Goal: Task Accomplishment & Management: Manage account settings

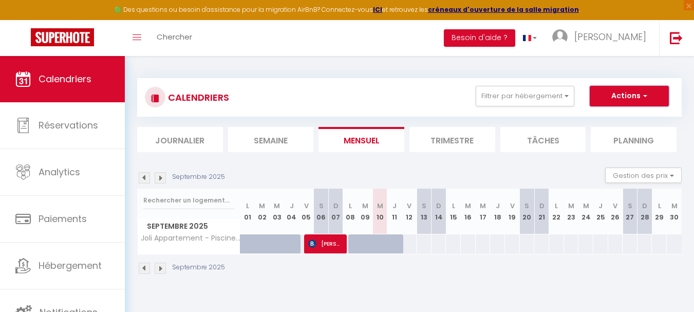
click at [639, 95] on button "Actions" at bounding box center [629, 96] width 79 height 21
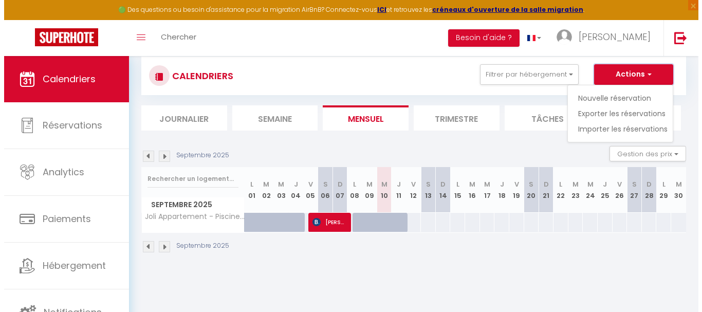
scroll to position [5, 0]
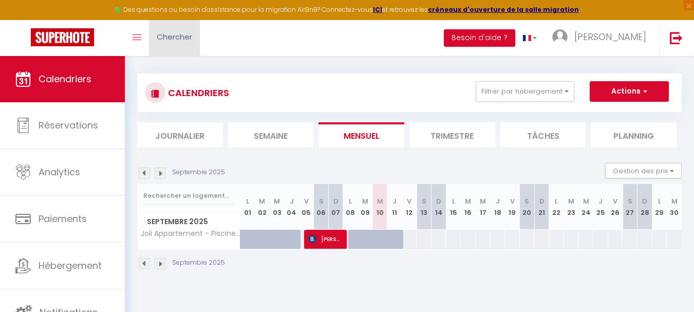
click at [172, 37] on span "Chercher" at bounding box center [174, 36] width 35 height 11
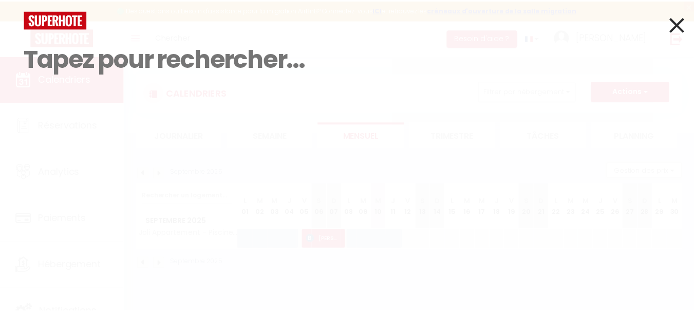
scroll to position [0, 0]
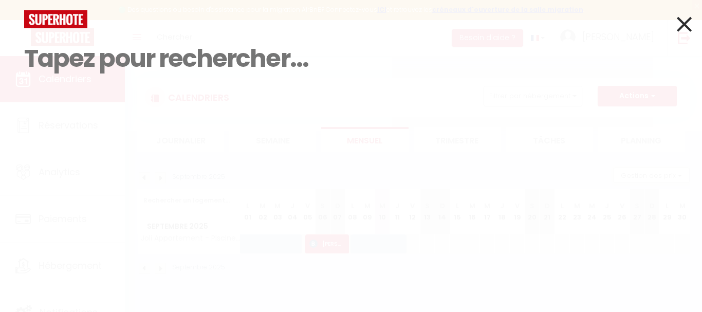
click at [685, 18] on icon at bounding box center [684, 24] width 15 height 26
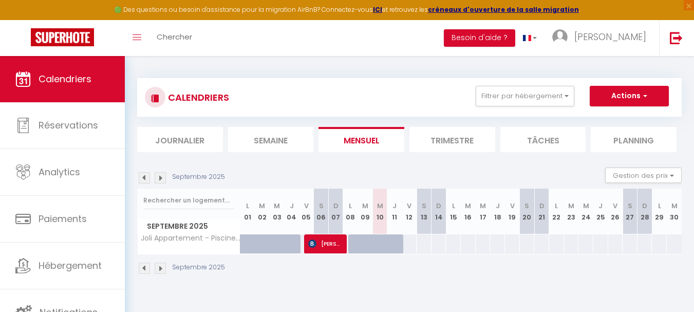
click at [163, 176] on img at bounding box center [160, 177] width 11 height 11
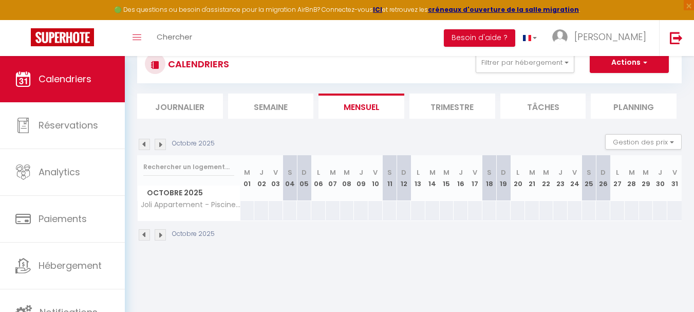
scroll to position [51, 0]
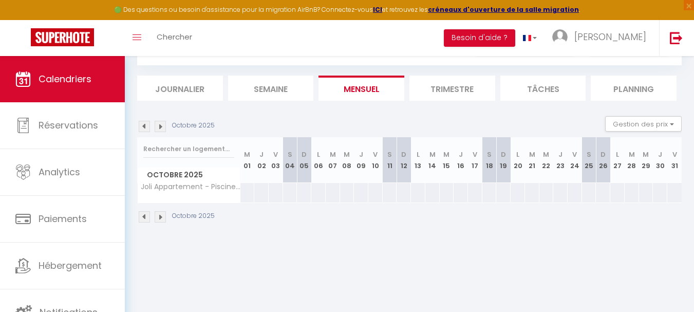
click at [160, 126] on img at bounding box center [160, 126] width 11 height 11
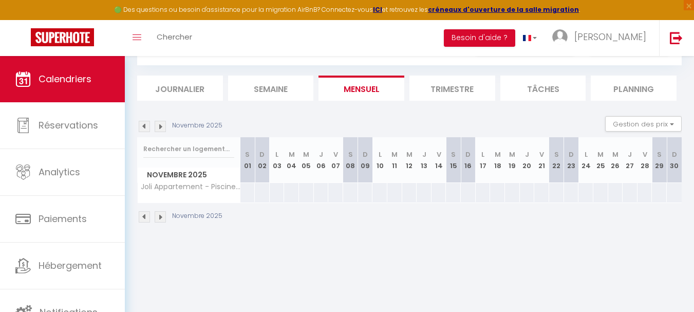
click at [160, 126] on img at bounding box center [160, 126] width 11 height 11
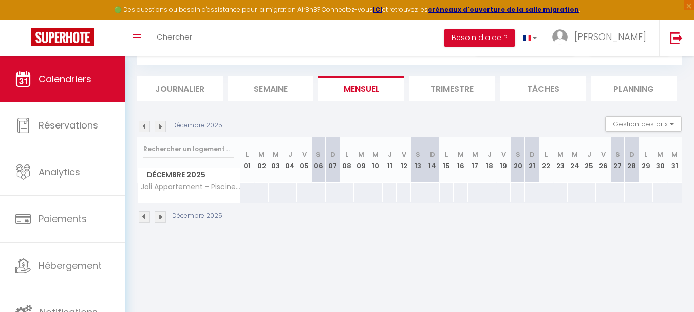
click at [160, 126] on img at bounding box center [160, 126] width 11 height 11
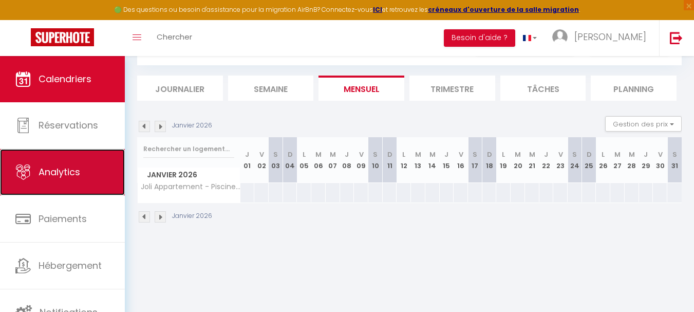
click at [62, 171] on span "Analytics" at bounding box center [60, 171] width 42 height 13
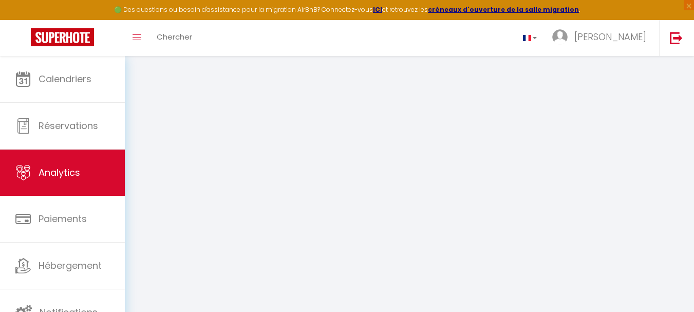
select select "2025"
select select "9"
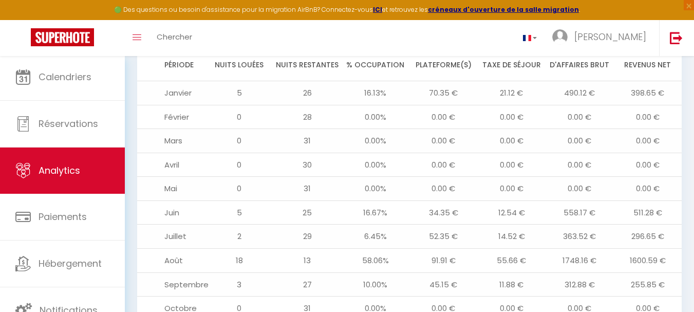
scroll to position [1068, 0]
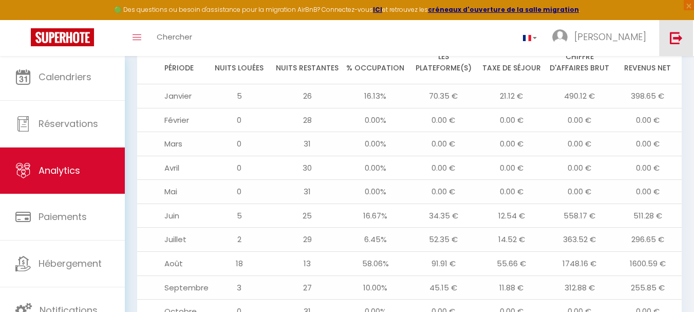
click at [674, 30] on link at bounding box center [676, 38] width 34 height 36
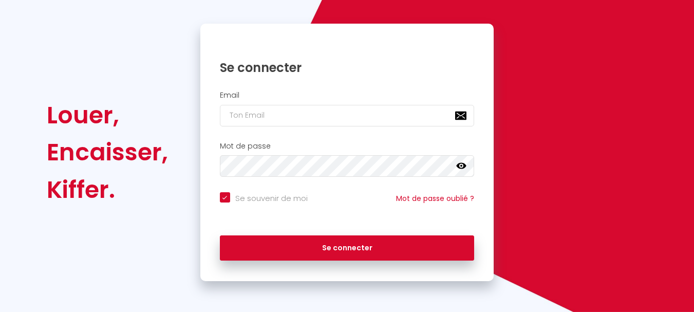
checkbox input "true"
